Goal: Check status

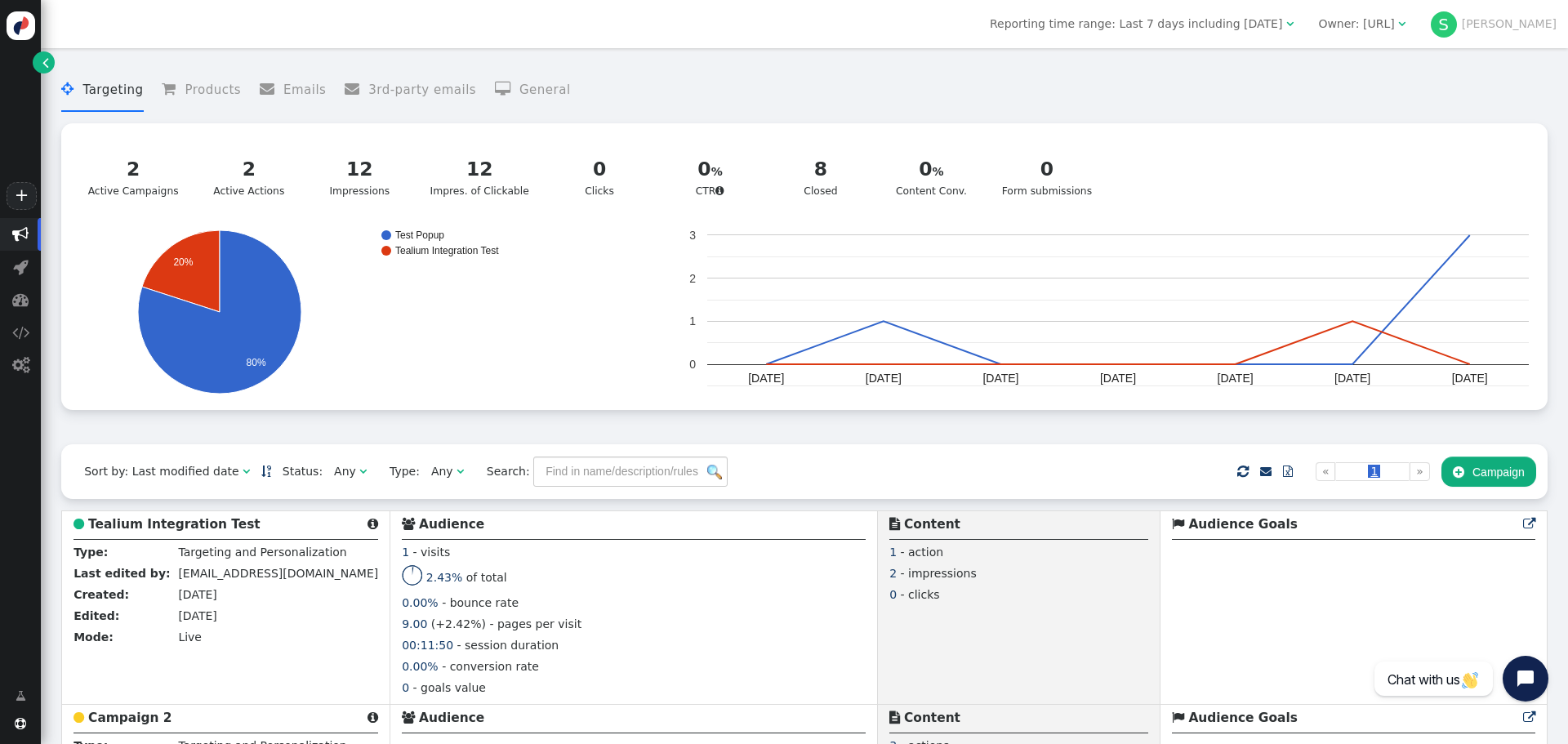
click at [1337, 324] on rect "A chart." at bounding box center [1118, 300] width 821 height 131
click at [1347, 324] on circle "A chart." at bounding box center [1351, 321] width 9 height 9
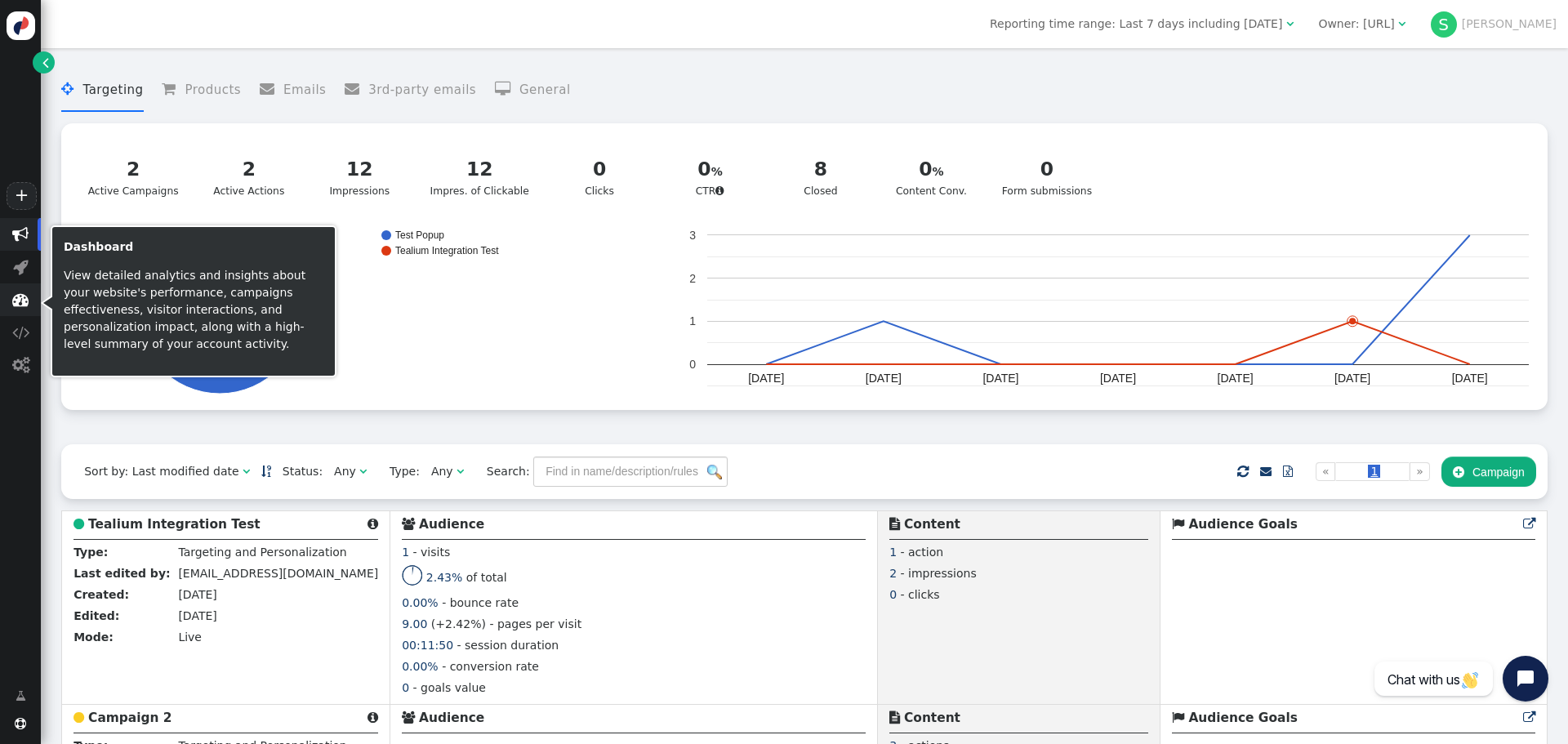
click at [21, 308] on span "" at bounding box center [20, 299] width 16 height 16
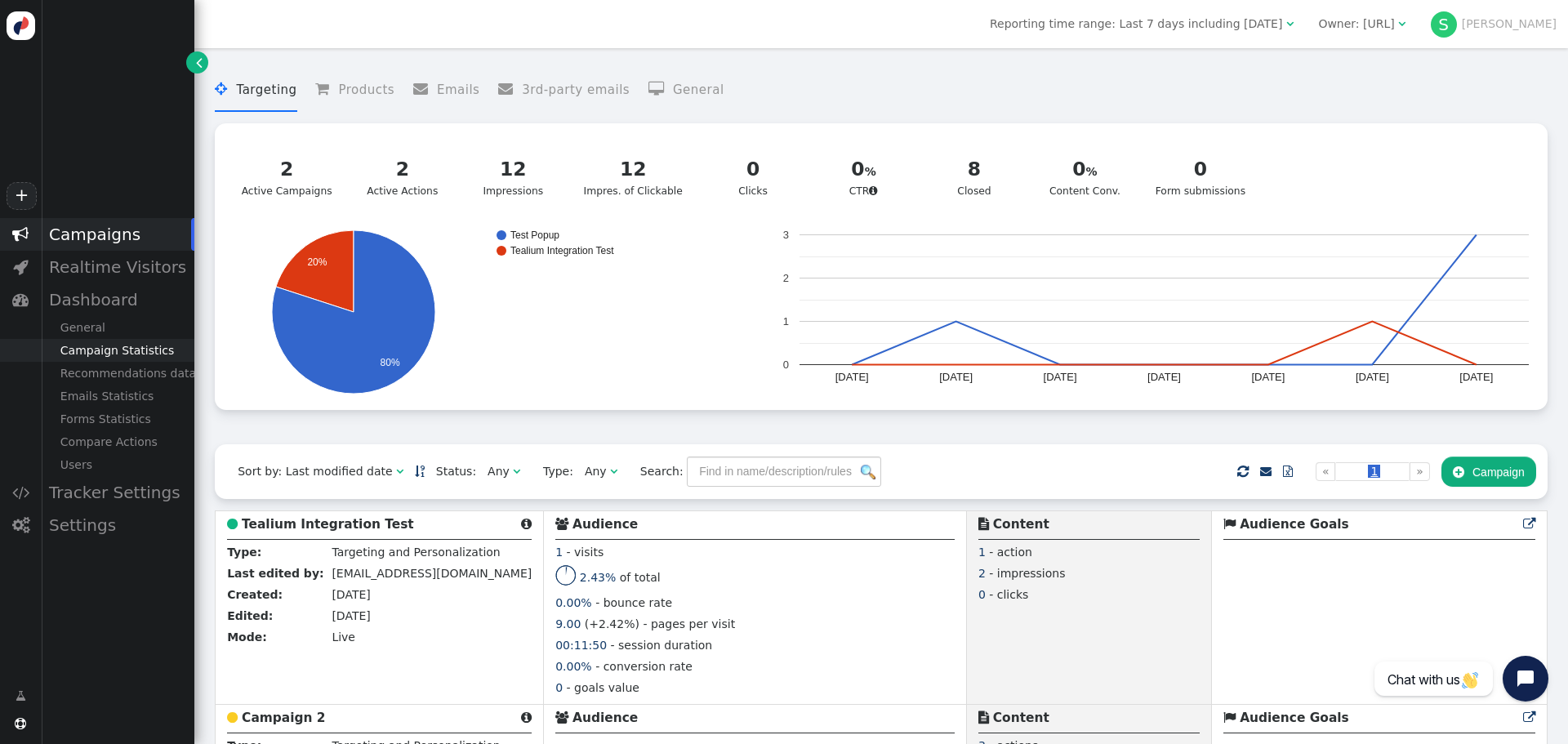
click at [140, 356] on div "Campaign Statistics" at bounding box center [118, 350] width 153 height 22
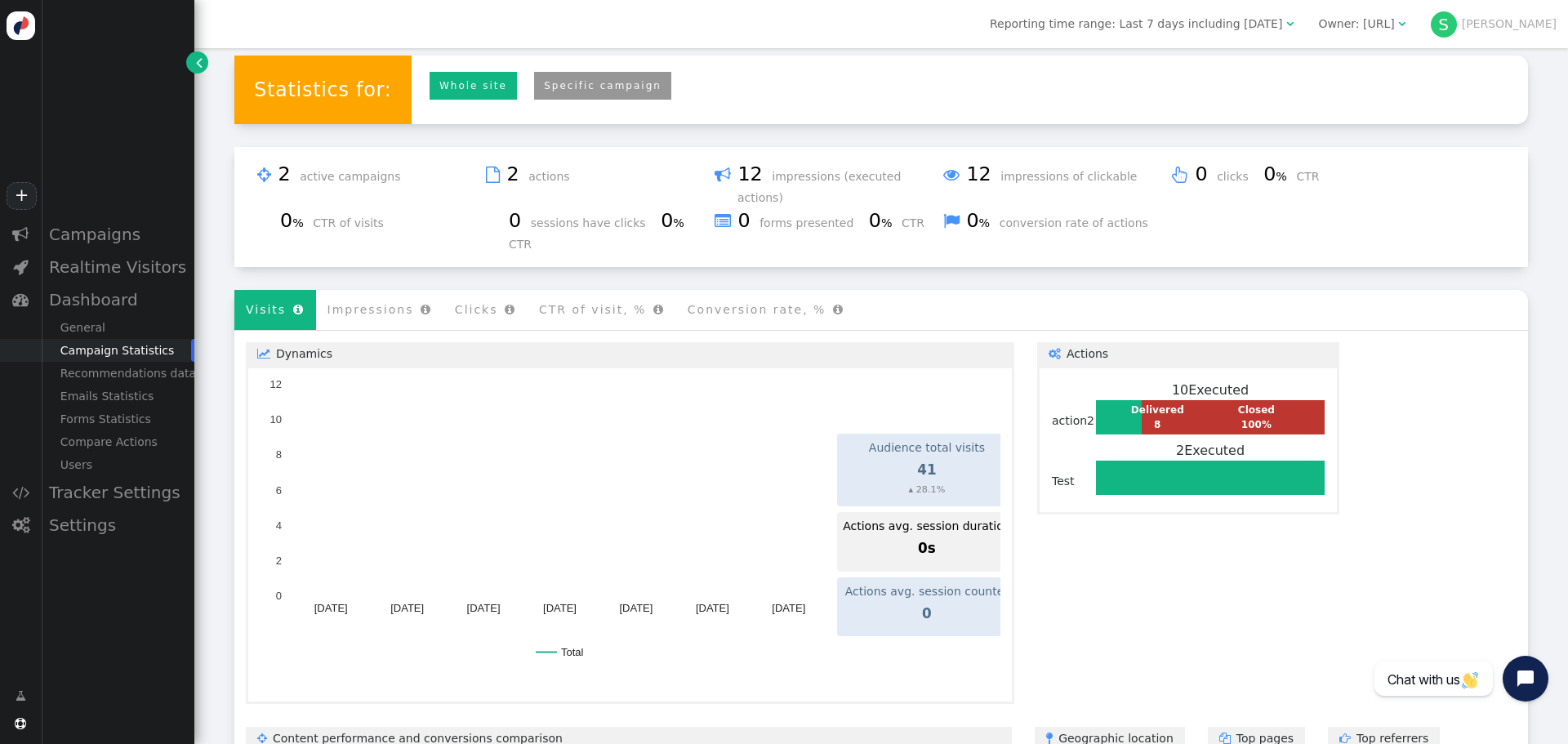
scroll to position [228, 0]
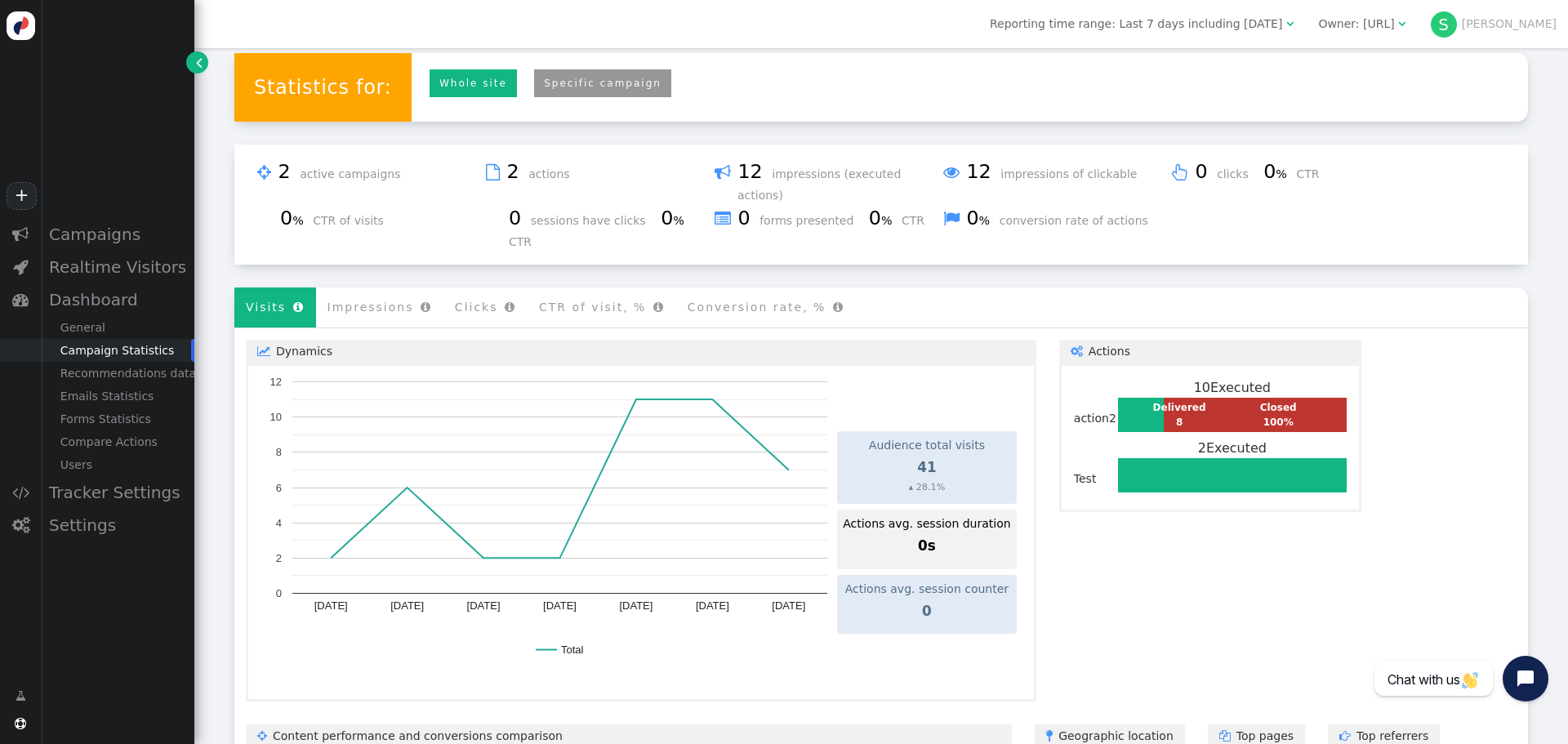
click at [591, 84] on link "Specific campaign" at bounding box center [602, 83] width 137 height 29
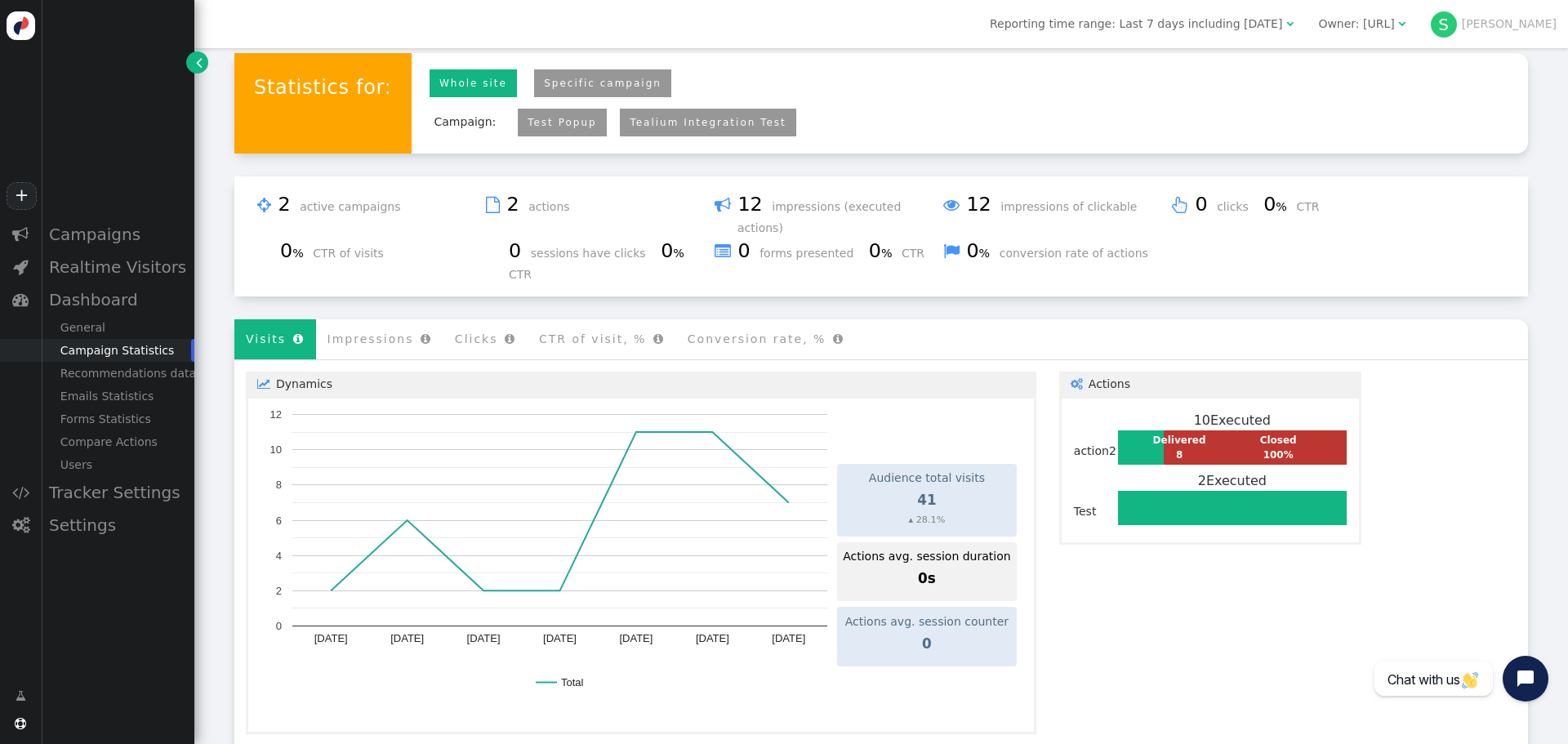
click at [636, 125] on link "Tealium Integration Test" at bounding box center [707, 122] width 156 height 11
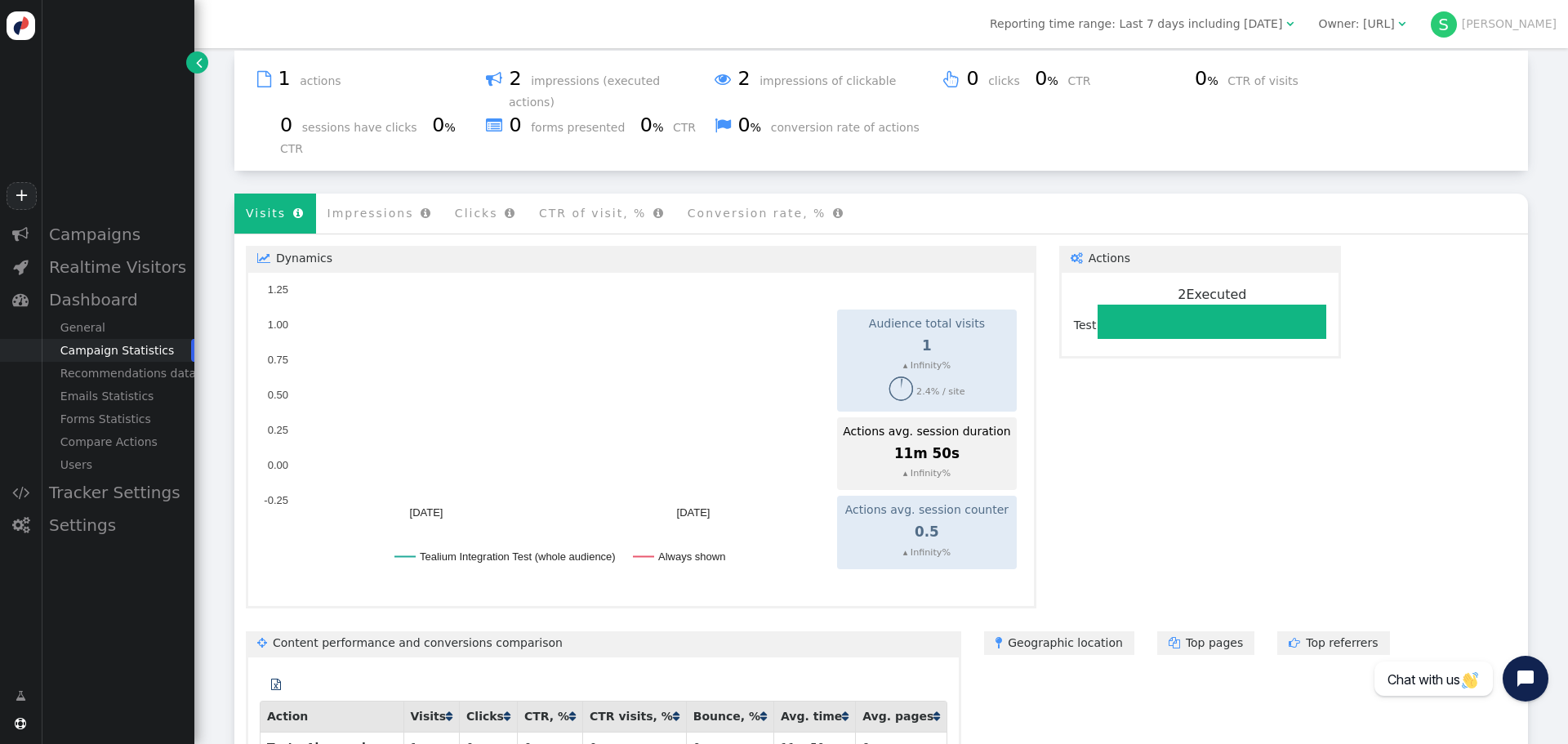
scroll to position [242, 0]
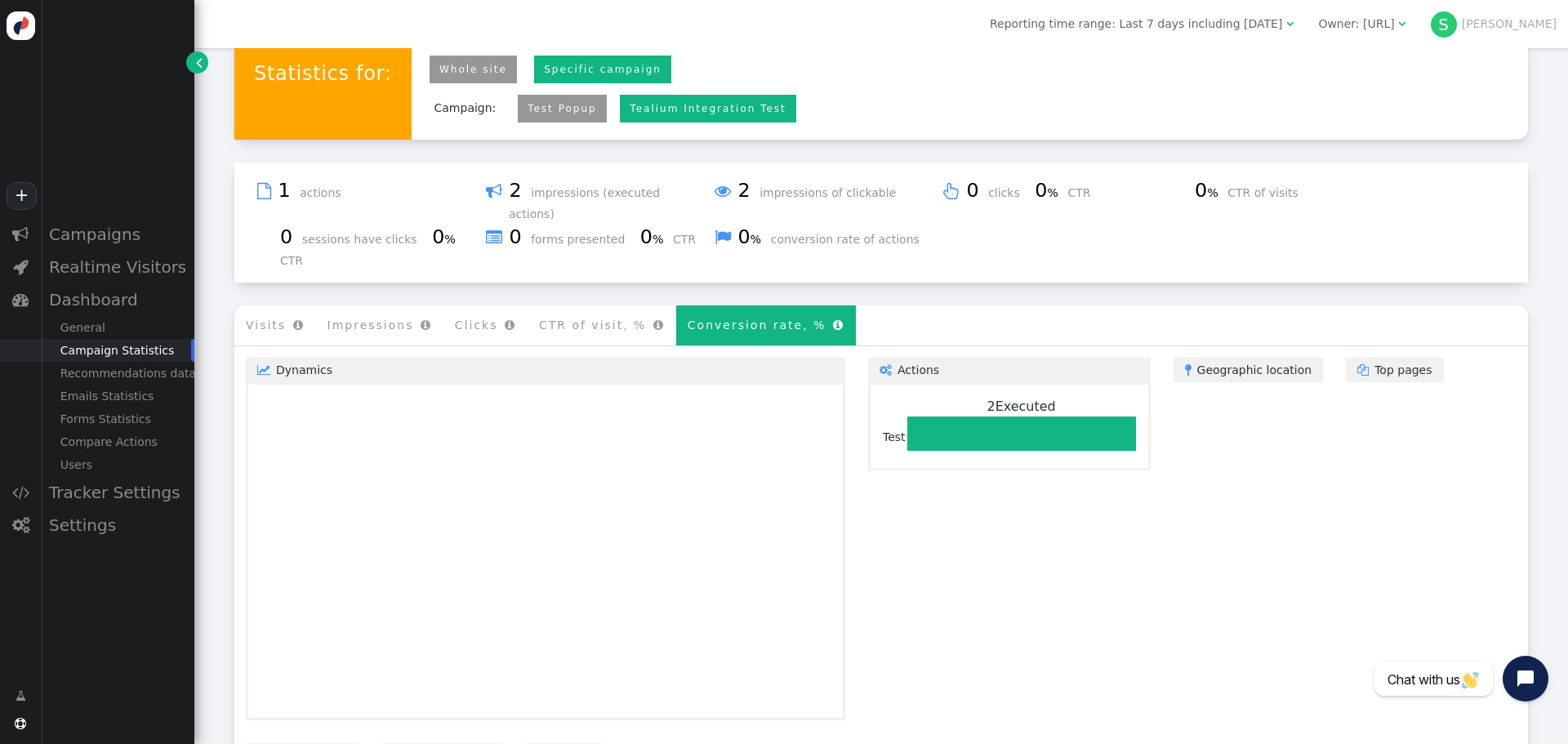
click at [734, 305] on li "Conversion rate, % " at bounding box center [765, 325] width 179 height 40
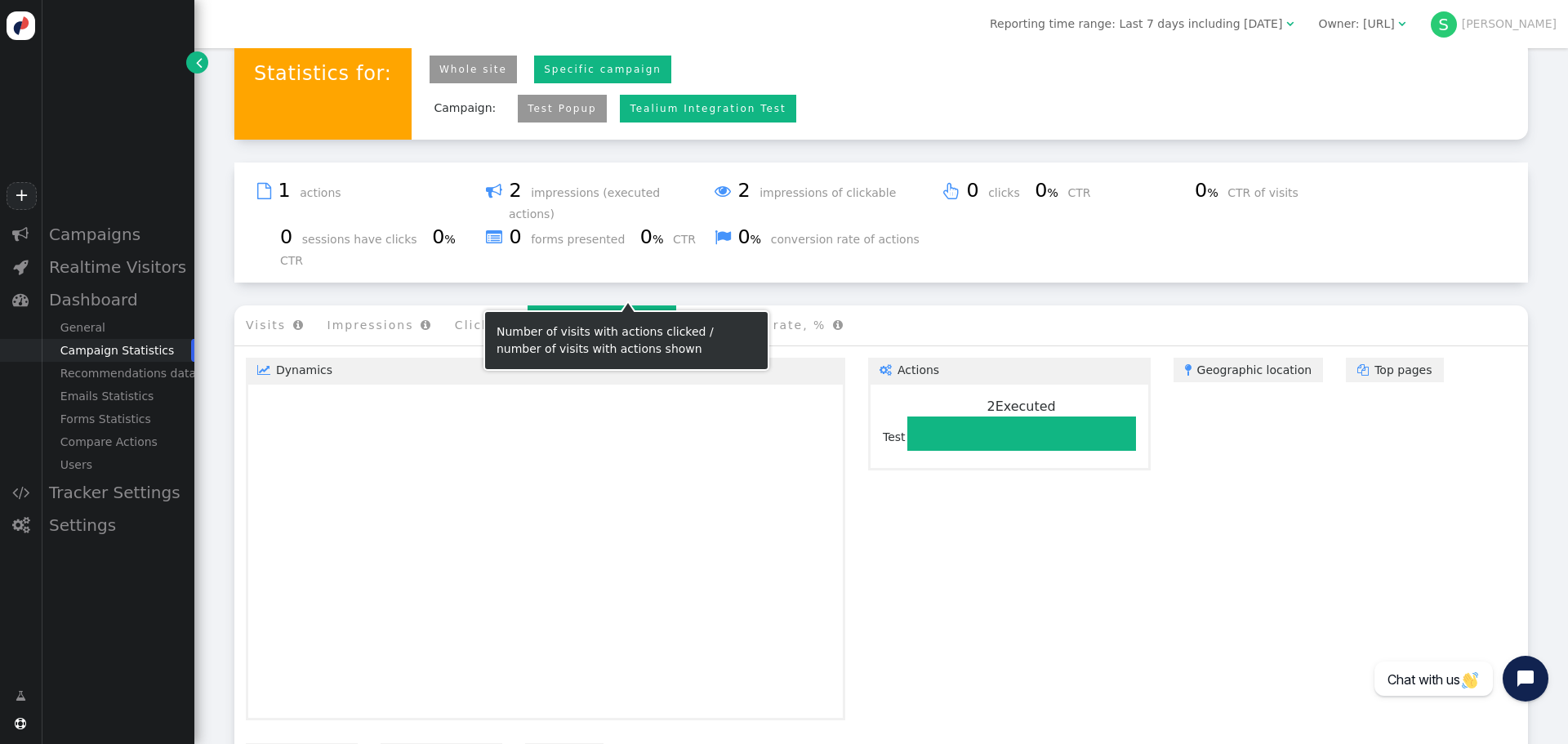
click at [546, 305] on li "CTR of visit, % " at bounding box center [601, 325] width 148 height 40
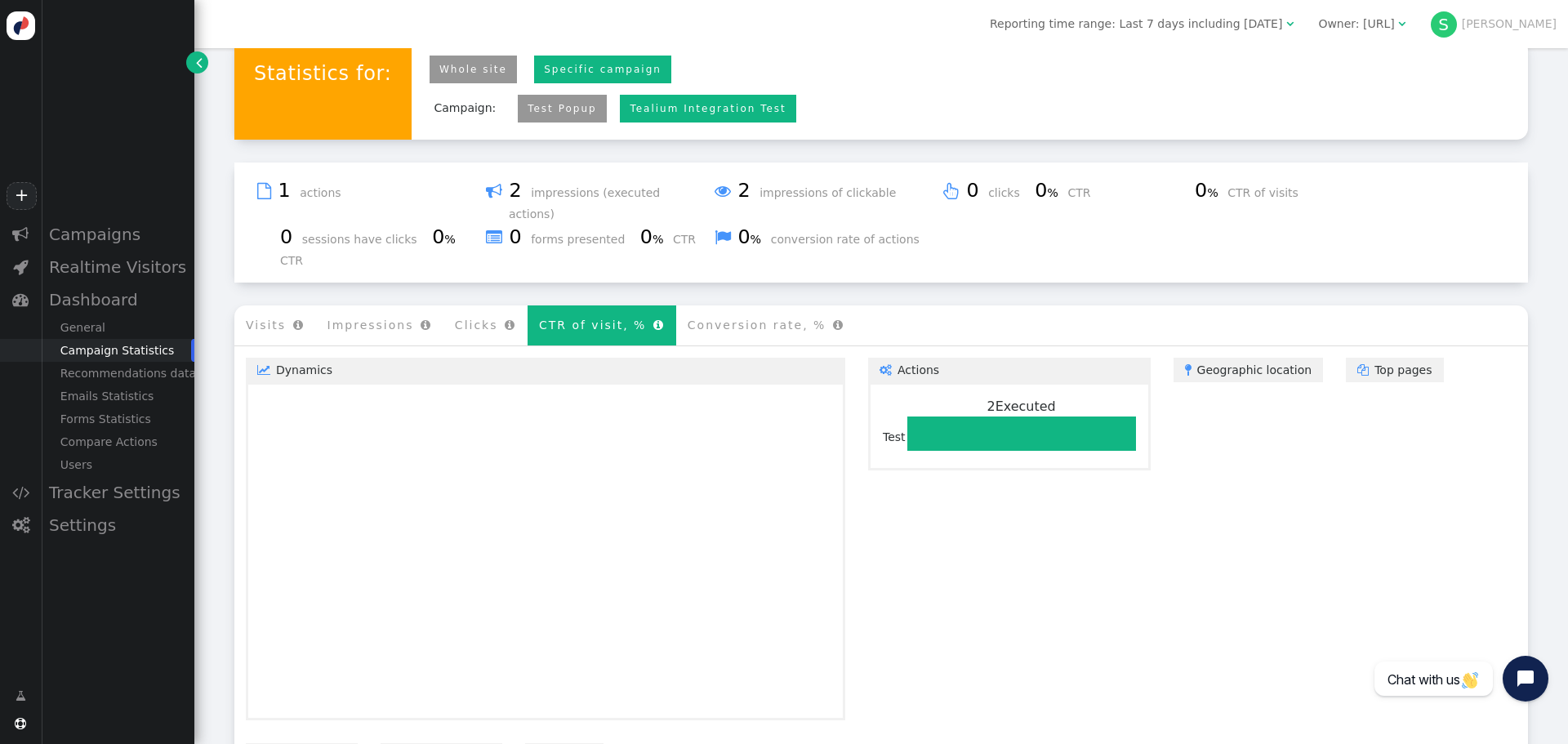
click at [443, 305] on li "Clicks " at bounding box center [485, 325] width 84 height 40
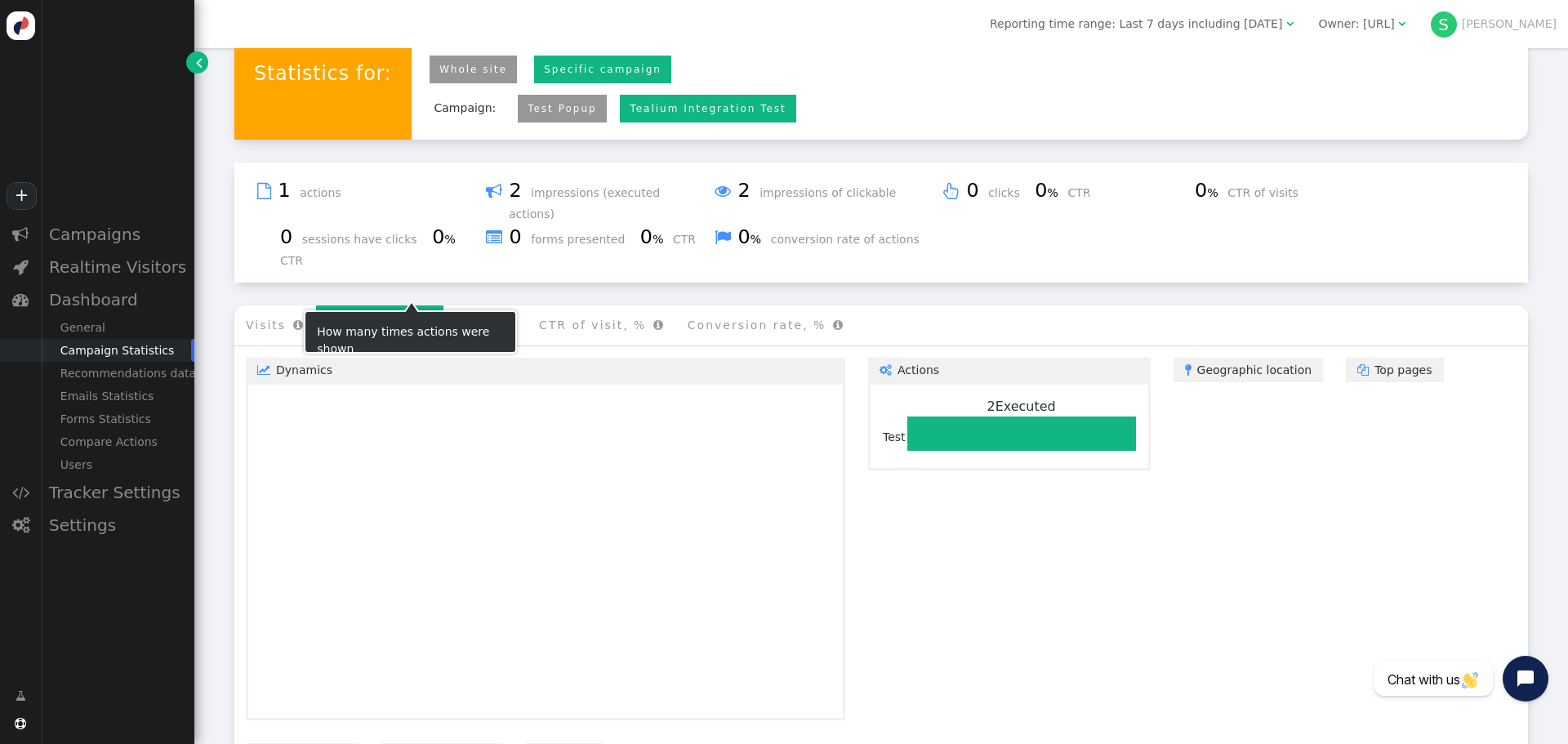
click at [347, 305] on li "Impressions " at bounding box center [380, 325] width 127 height 40
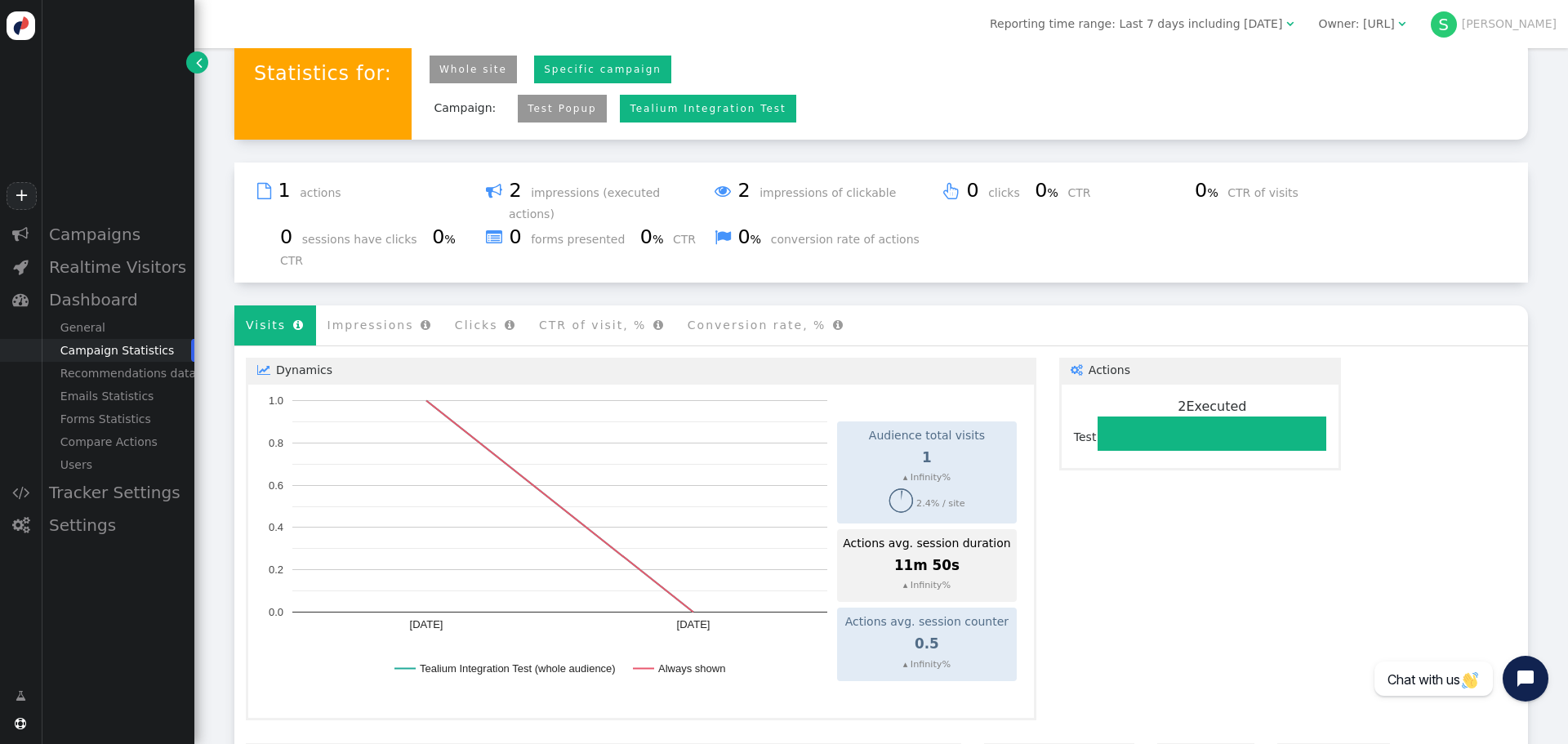
click at [286, 318] on span "" at bounding box center [294, 325] width 18 height 13
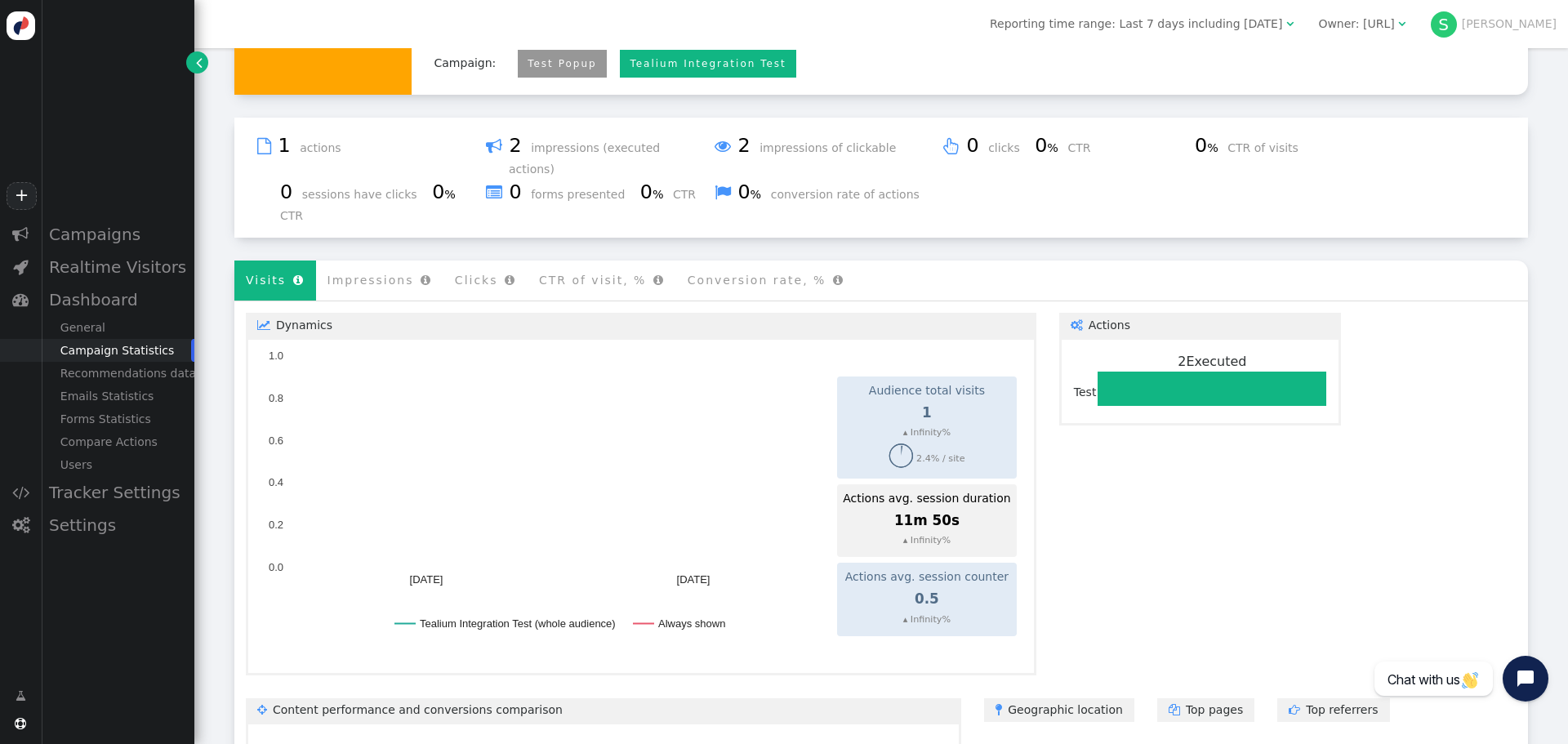
scroll to position [486, 0]
